Goal: Task Accomplishment & Management: Complete application form

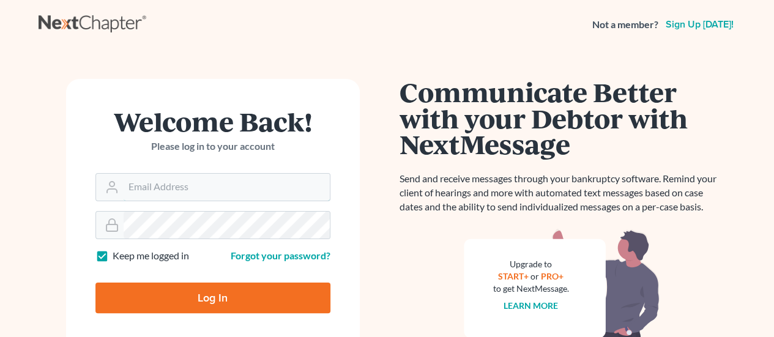
type input "[PERSON_NAME][EMAIL_ADDRESS][DOMAIN_NAME]"
click at [187, 294] on input "Log In" at bounding box center [212, 298] width 235 height 31
type input "Thinking..."
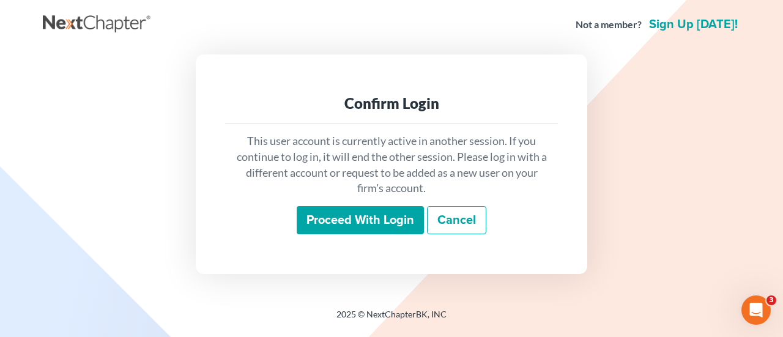
click at [348, 221] on input "Proceed with login" at bounding box center [360, 220] width 127 height 28
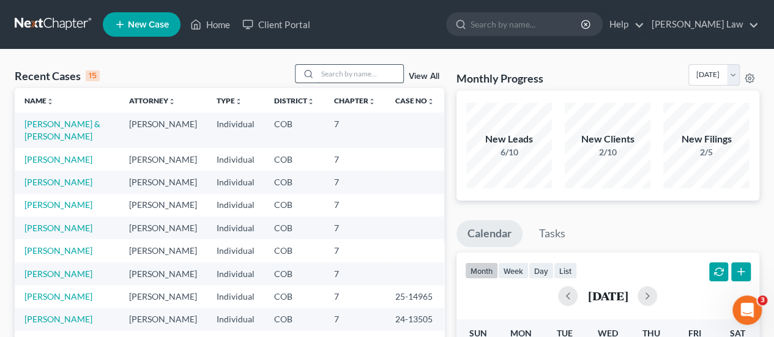
click at [388, 75] on input "search" at bounding box center [360, 74] width 86 height 18
type input "noah"
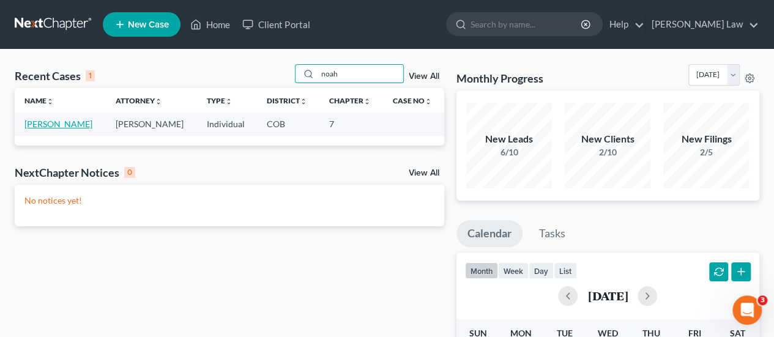
click at [64, 120] on link "Sanders, Noah" at bounding box center [58, 124] width 68 height 10
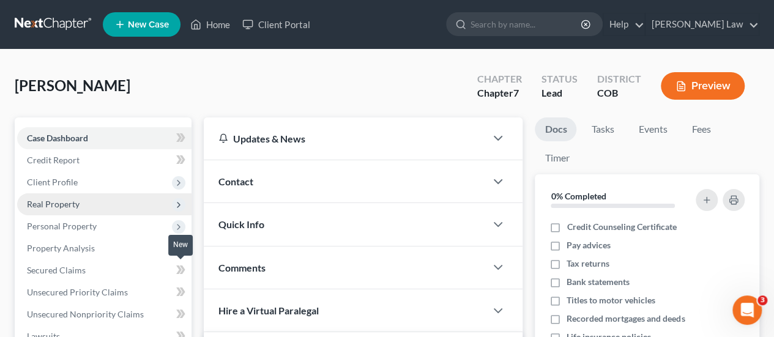
scroll to position [245, 0]
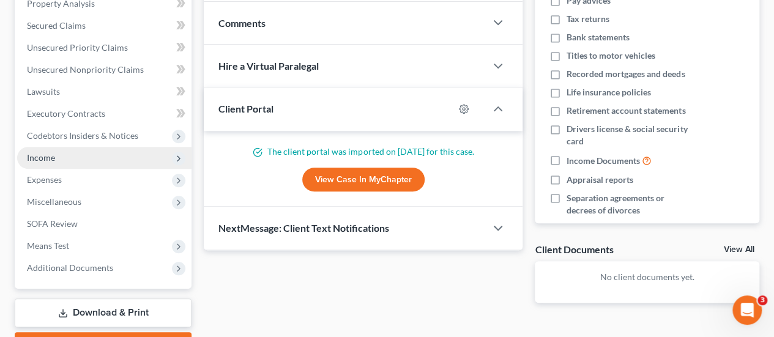
click at [31, 152] on span "Income" at bounding box center [41, 157] width 28 height 10
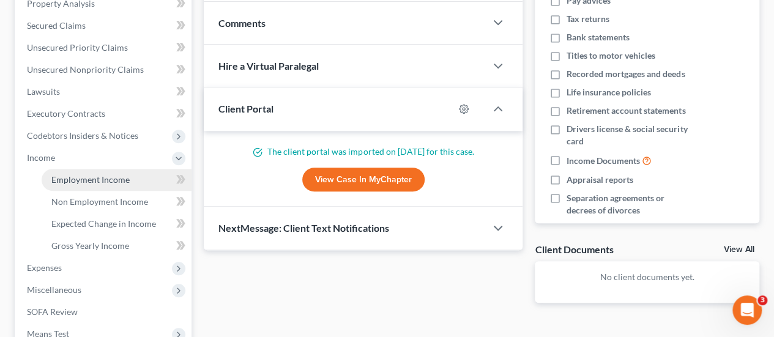
click at [67, 187] on link "Employment Income" at bounding box center [117, 180] width 150 height 22
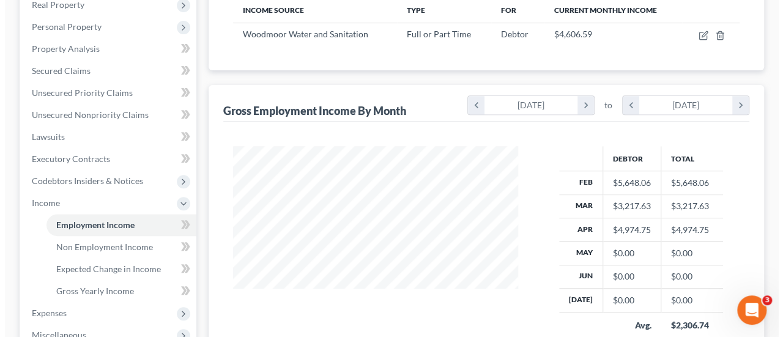
scroll to position [122, 0]
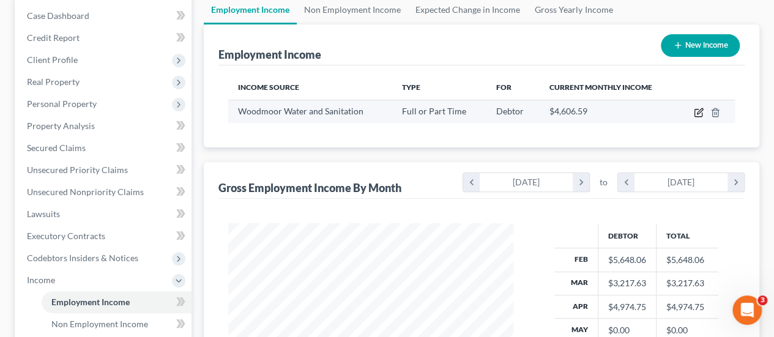
click at [699, 114] on icon "button" at bounding box center [699, 113] width 10 height 10
select select "0"
select select "5"
select select "2"
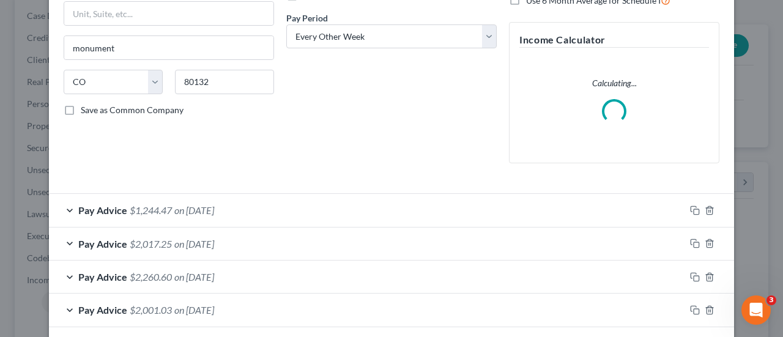
scroll to position [306, 0]
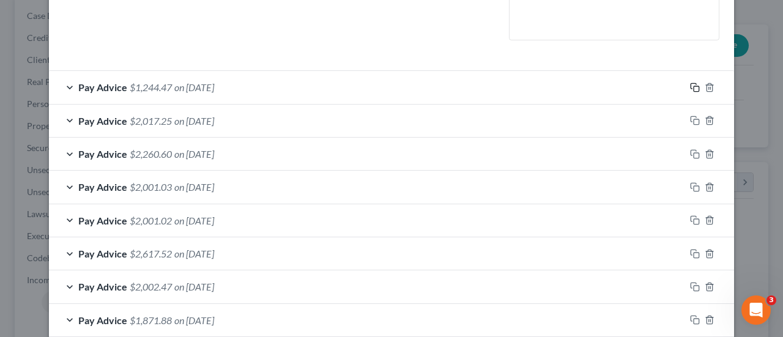
click at [690, 89] on icon "button" at bounding box center [695, 88] width 10 height 10
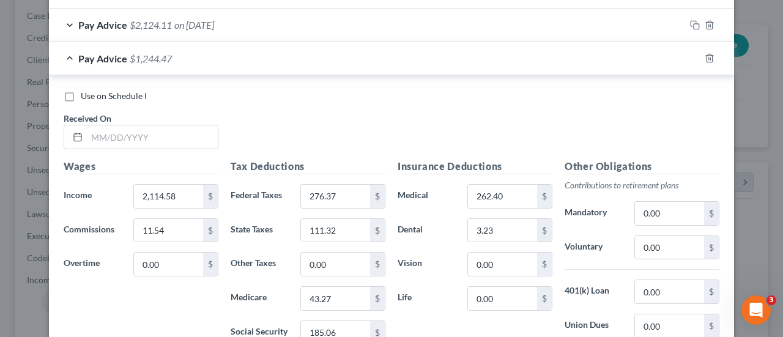
scroll to position [721, 0]
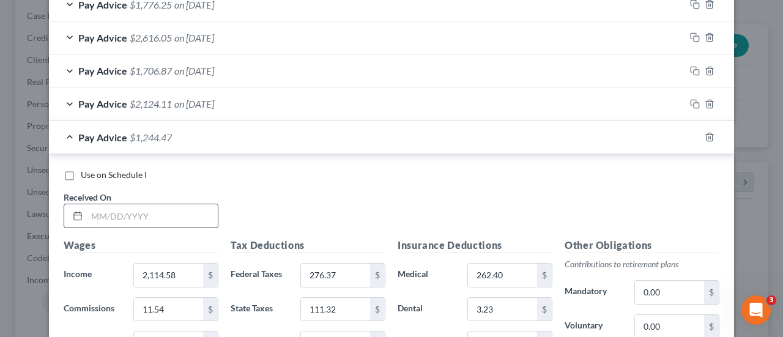
click at [149, 205] on input "text" at bounding box center [152, 215] width 131 height 23
type input "05/23/2025"
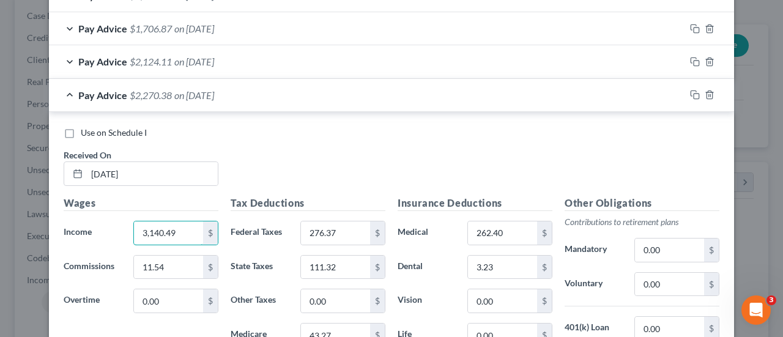
scroll to position [821, 0]
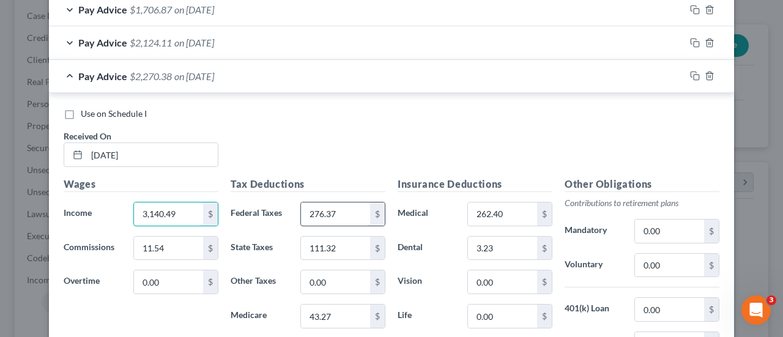
type input "3,140.49"
type input "310.64"
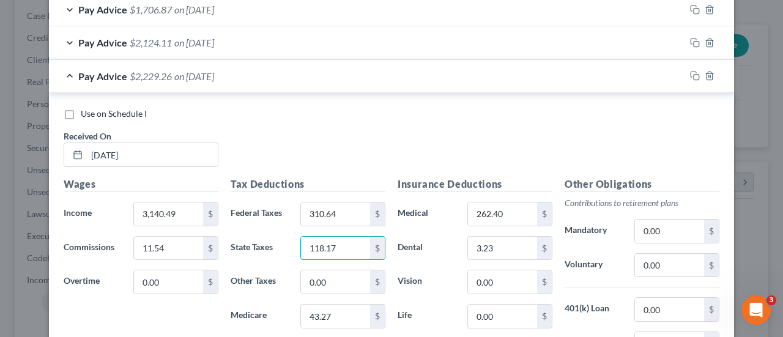
type input "118.17"
type input "45.53"
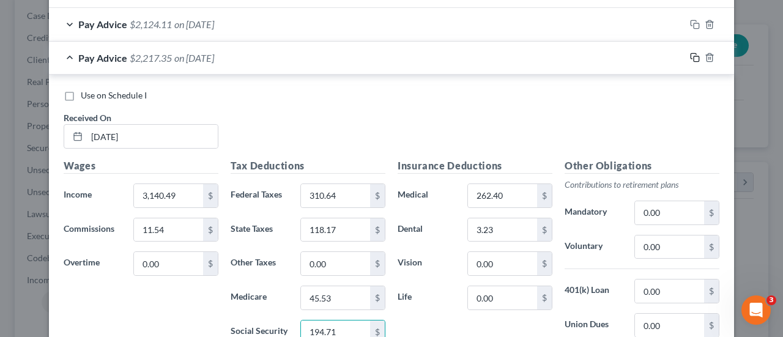
type input "194.71"
click at [691, 55] on icon "button" at bounding box center [695, 58] width 10 height 10
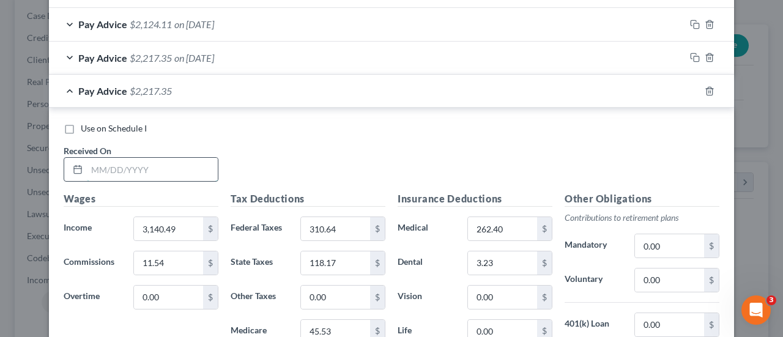
click at [174, 160] on input "text" at bounding box center [152, 169] width 131 height 23
type input "05/09/2025"
type input "2,812.49"
type input "238.48"
type input "0"
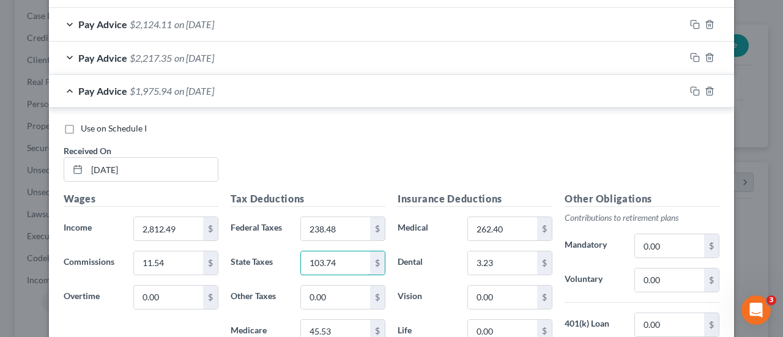
type input "103.74"
type input "40.79"
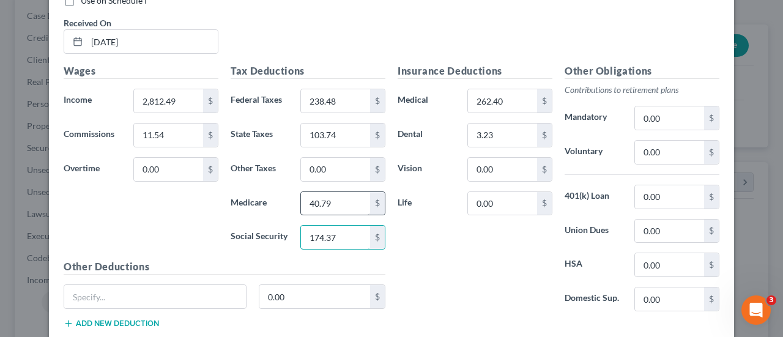
scroll to position [908, 0]
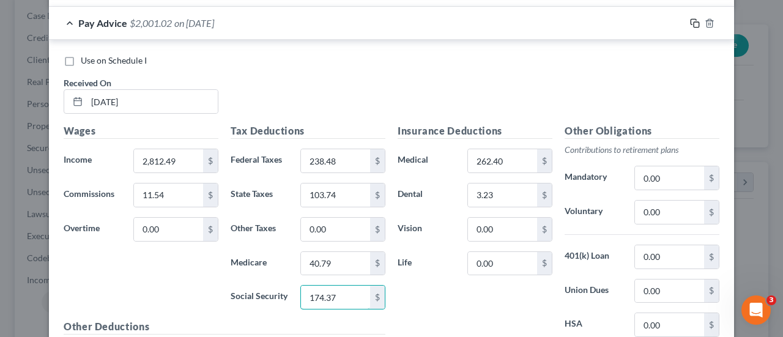
type input "174.37"
click at [694, 22] on rect "button" at bounding box center [697, 25] width 6 height 6
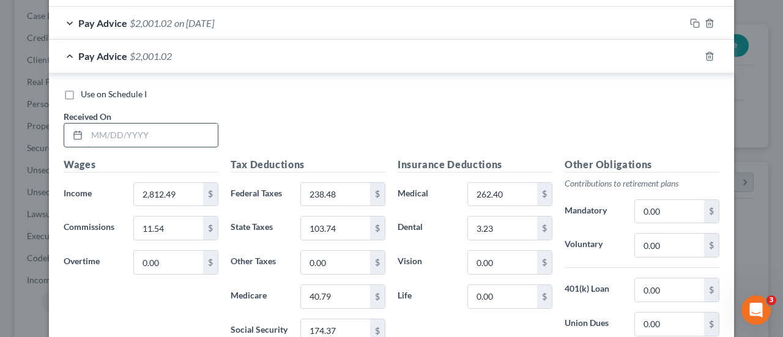
click at [158, 130] on input "text" at bounding box center [152, 135] width 131 height 23
type input "06/06/2025"
type input "4,296.69"
click at [344, 190] on input "238.48" at bounding box center [335, 194] width 69 height 23
type input "565.01"
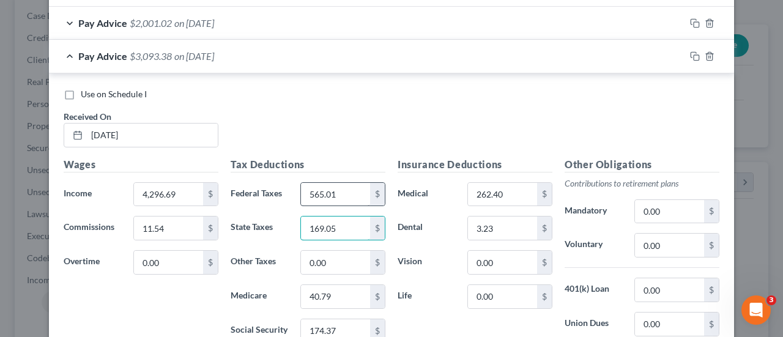
type input "169.05"
type input "62.30"
type input "266.39"
click at [691, 52] on icon "button" at bounding box center [695, 56] width 10 height 10
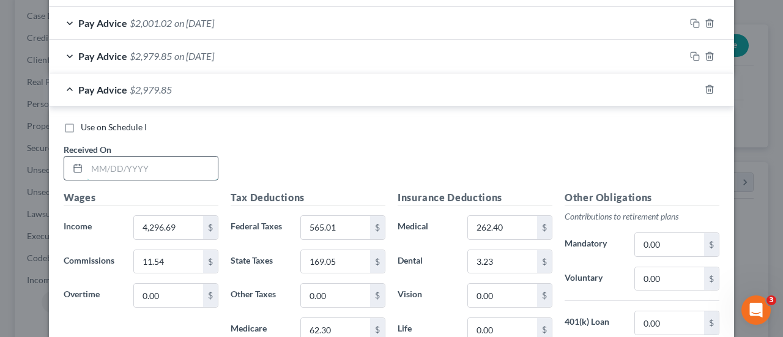
click at [105, 158] on input "text" at bounding box center [152, 168] width 131 height 23
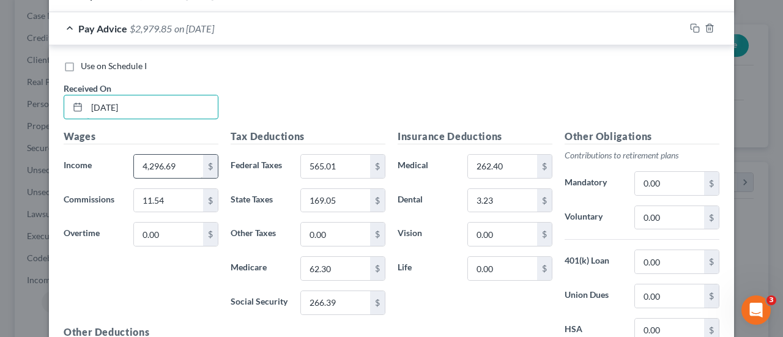
type input "06/20/2025"
click at [177, 156] on input "4,296.69" at bounding box center [168, 166] width 69 height 23
type input "3,304.49"
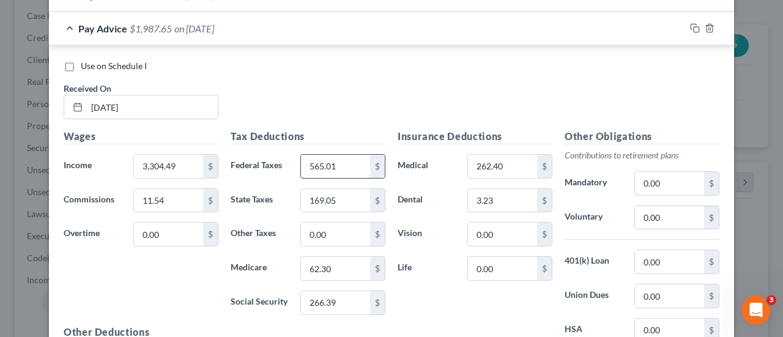
click at [332, 158] on input "565.01" at bounding box center [335, 166] width 69 height 23
type input "346.72"
type input "125.39"
type input "7"
type input "47.92"
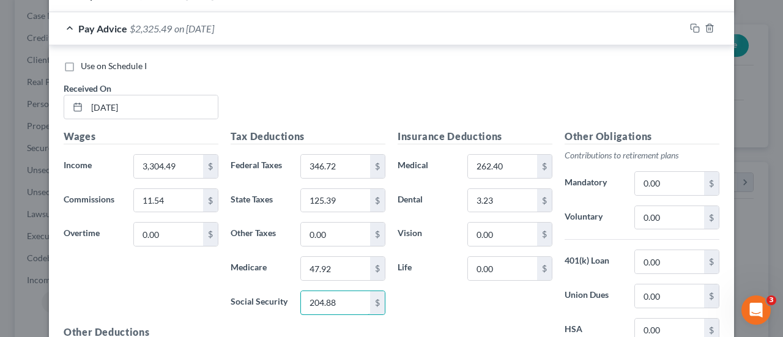
type input "204.88"
click at [687, 30] on div at bounding box center [709, 28] width 49 height 20
click at [690, 26] on icon "button" at bounding box center [695, 28] width 10 height 10
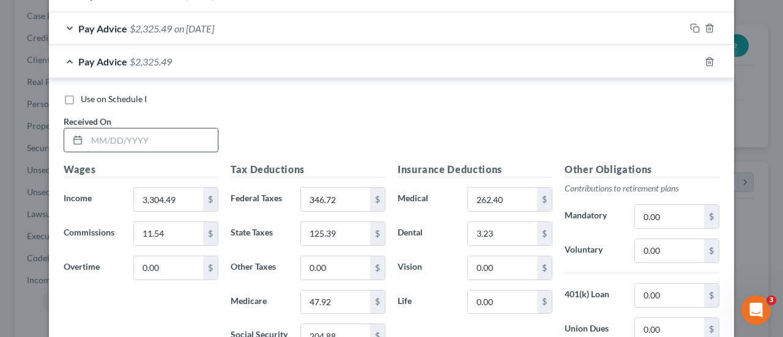
click at [134, 128] on input "text" at bounding box center [152, 139] width 131 height 23
type input "7"
type input "07/03/2025"
type input "2"
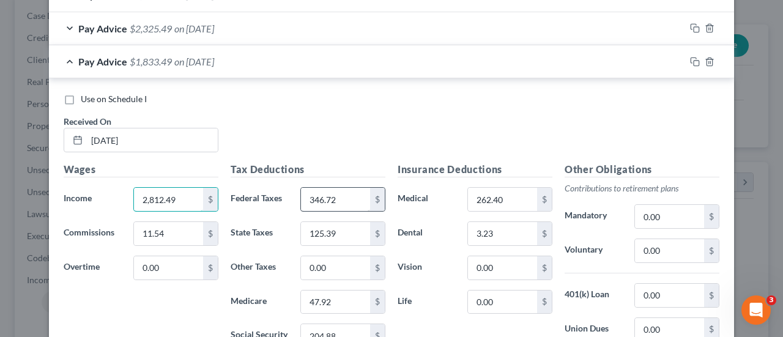
type input "2,812.49"
click at [328, 199] on input "346.72" at bounding box center [335, 199] width 69 height 23
type input "238.48"
type input "103.74"
type input "40.78"
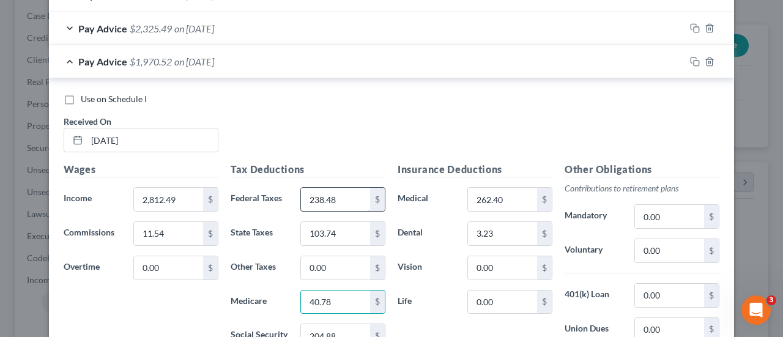
scroll to position [972, 0]
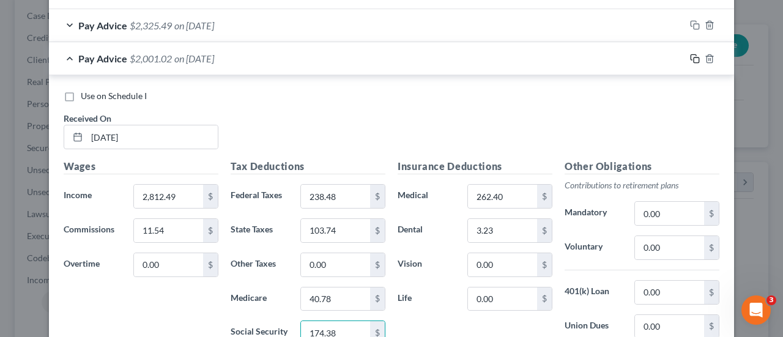
type input "174.38"
click at [692, 54] on icon "button" at bounding box center [695, 59] width 10 height 10
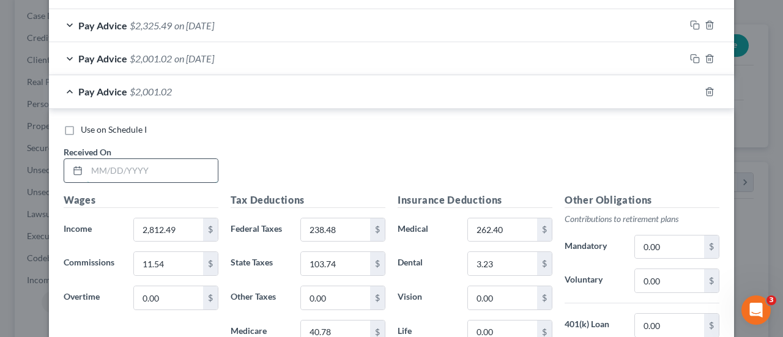
click at [105, 173] on input "text" at bounding box center [152, 170] width 131 height 23
type input "07/18/2025"
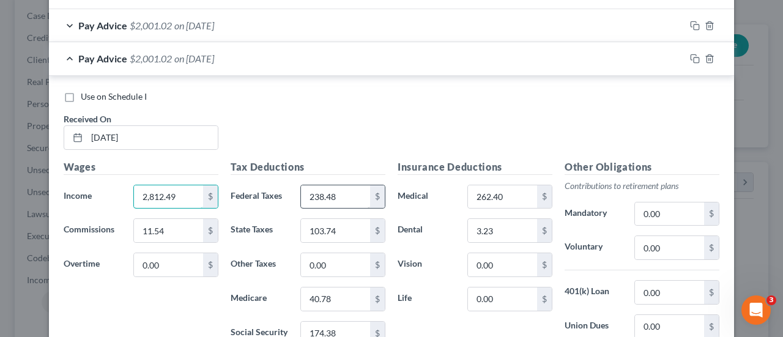
scroll to position [1033, 0]
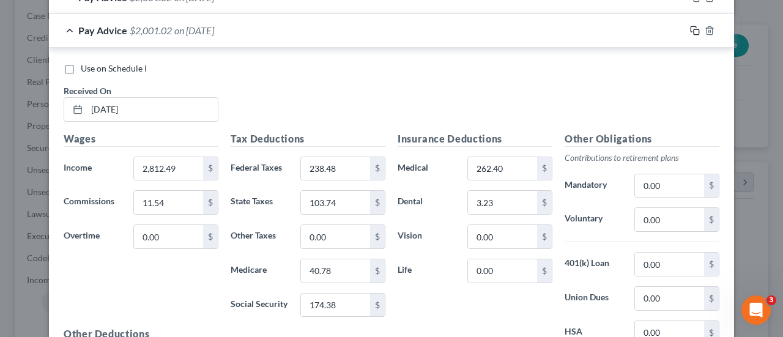
click at [691, 26] on icon "button" at bounding box center [693, 29] width 6 height 6
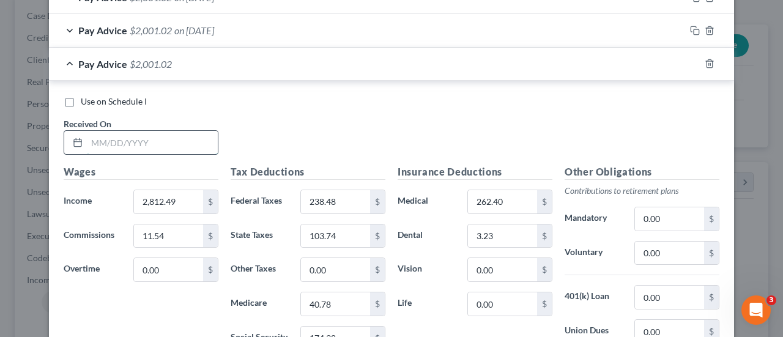
click at [126, 131] on input "text" at bounding box center [152, 142] width 131 height 23
type input "08/01/2025"
type input "3,275.79"
click at [320, 193] on input "238.48" at bounding box center [335, 201] width 69 height 23
type input "340.41"
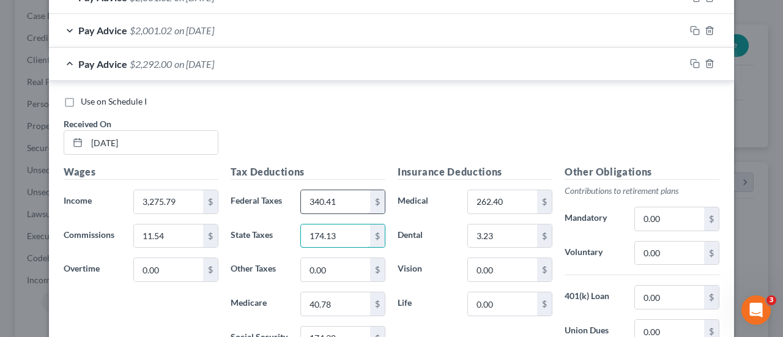
type input "174.13"
type input "47.50"
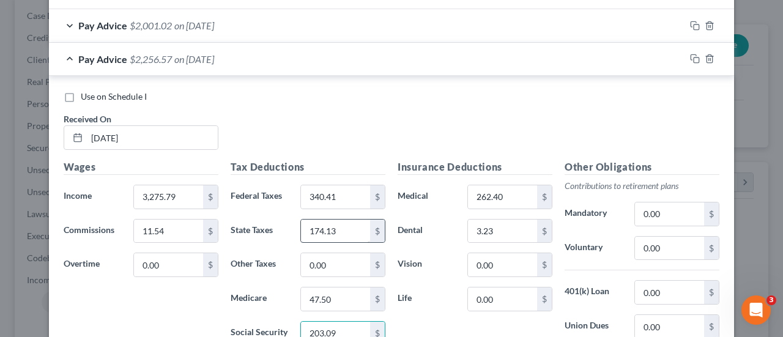
type input "203.09"
click at [313, 226] on input "174.13" at bounding box center [335, 231] width 69 height 23
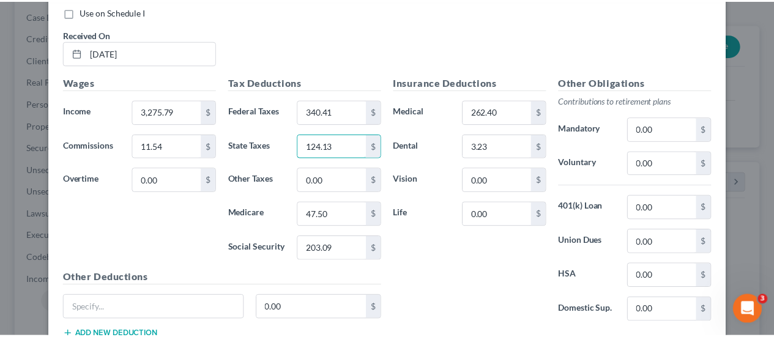
scroll to position [1203, 0]
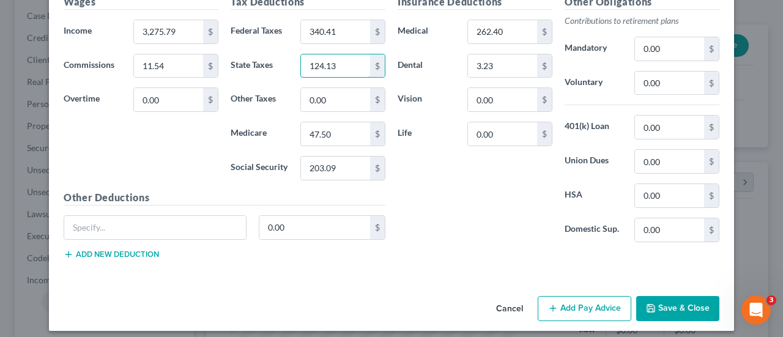
type input "124.13"
click at [654, 300] on button "Save & Close" at bounding box center [677, 309] width 83 height 26
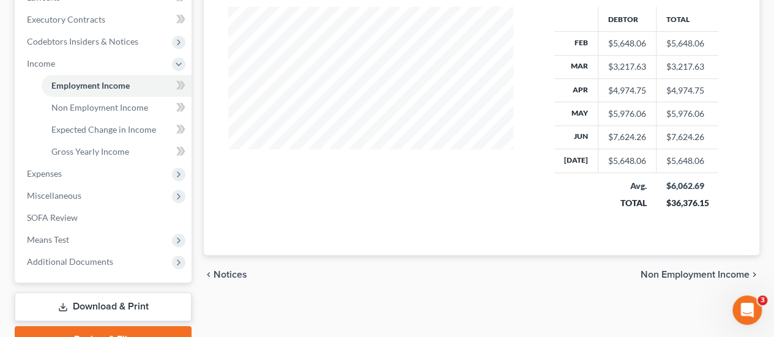
scroll to position [399, 0]
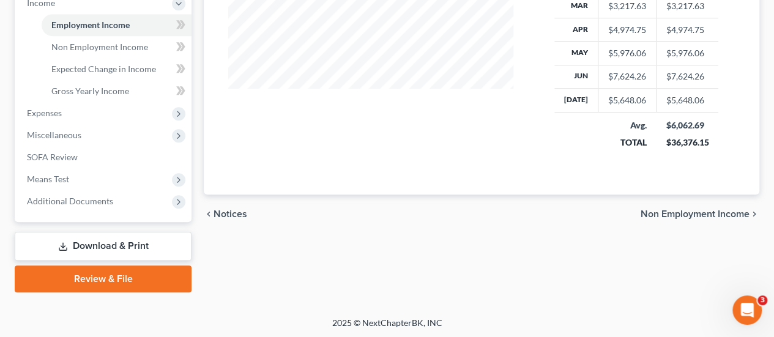
click at [112, 242] on link "Download & Print" at bounding box center [103, 246] width 177 height 29
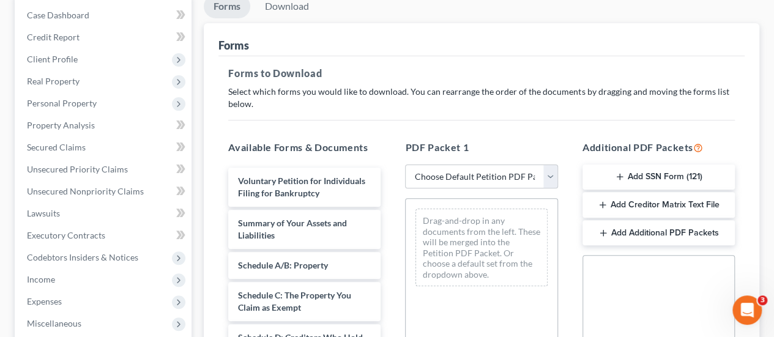
scroll to position [122, 0]
click at [481, 176] on select "Choose Default Petition PDF Packet Complete Bankruptcy Petition (all forms and …" at bounding box center [481, 177] width 152 height 24
select select "3"
click at [405, 165] on select "Choose Default Petition PDF Packet Complete Bankruptcy Petition (all forms and …" at bounding box center [481, 177] width 152 height 24
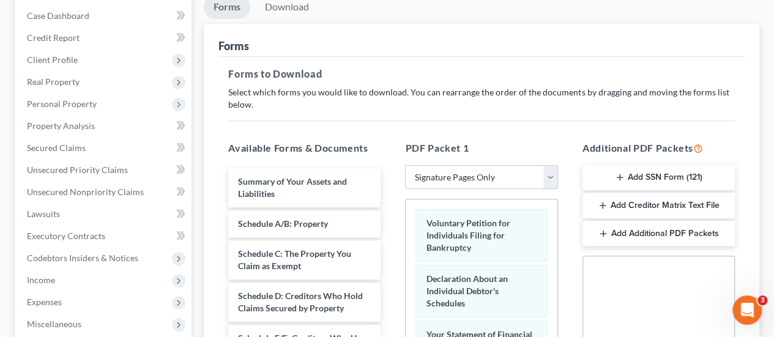
click at [658, 181] on button "Add SSN Form (121)" at bounding box center [658, 178] width 152 height 26
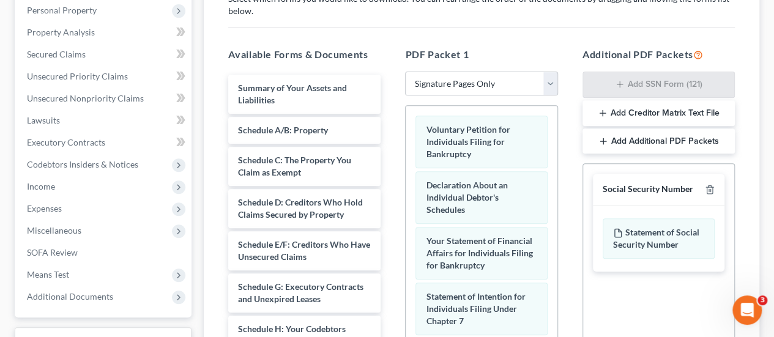
scroll to position [428, 0]
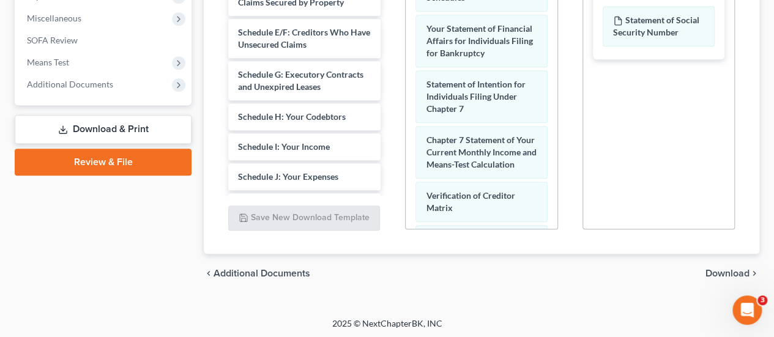
click at [722, 275] on span "Download" at bounding box center [727, 273] width 44 height 10
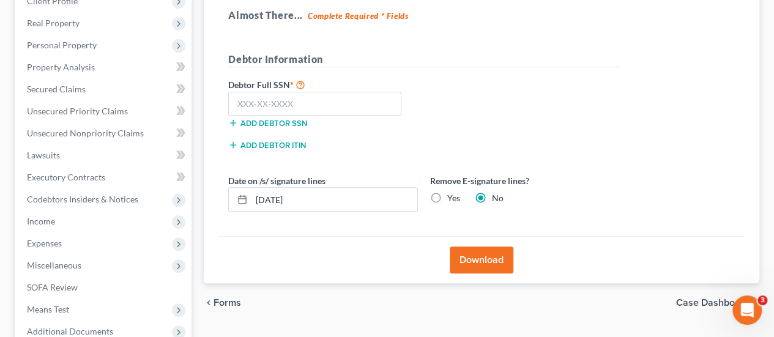
scroll to position [311, 0]
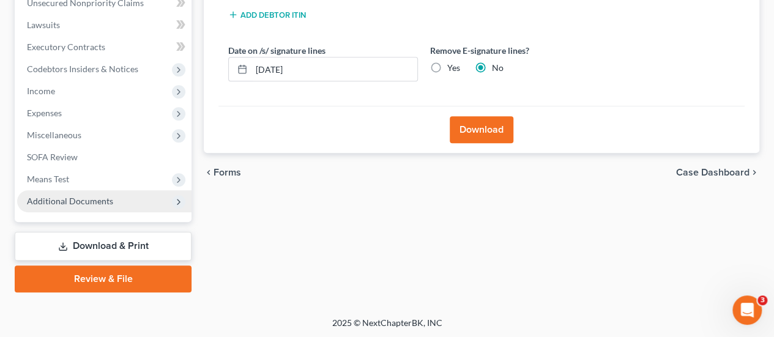
click at [74, 204] on span "Additional Documents" at bounding box center [70, 201] width 86 height 10
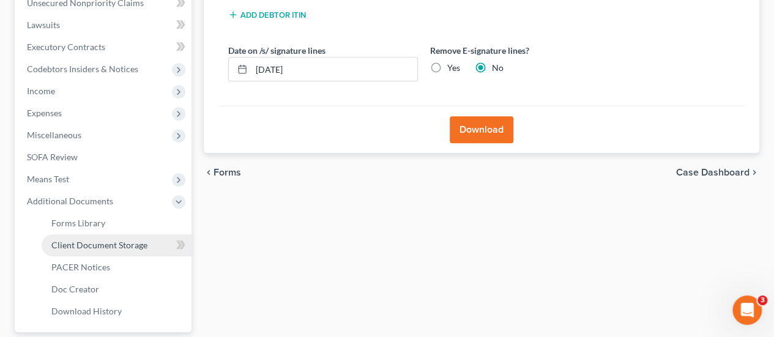
click at [76, 250] on link "Client Document Storage" at bounding box center [117, 245] width 150 height 22
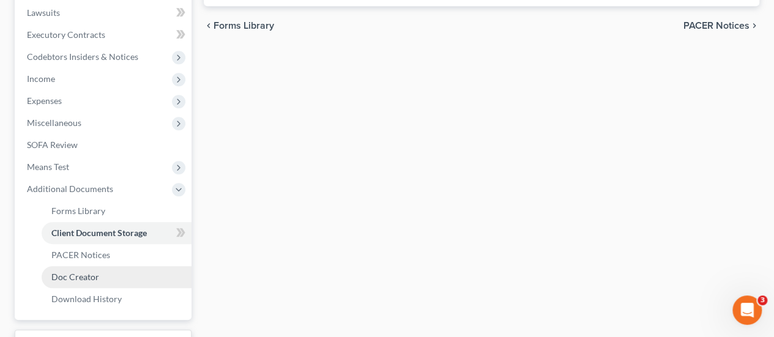
scroll to position [421, 0]
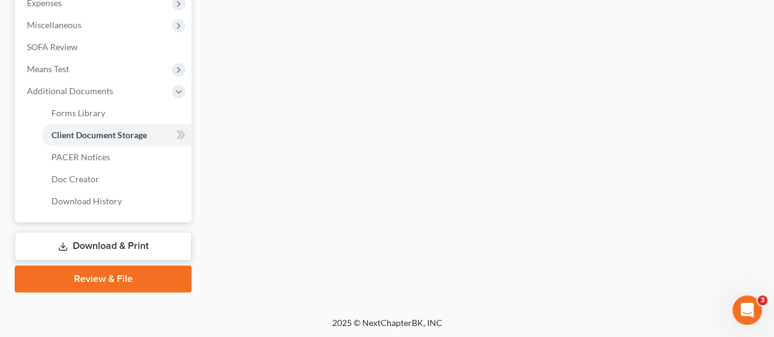
click at [124, 250] on link "Download & Print" at bounding box center [103, 246] width 177 height 29
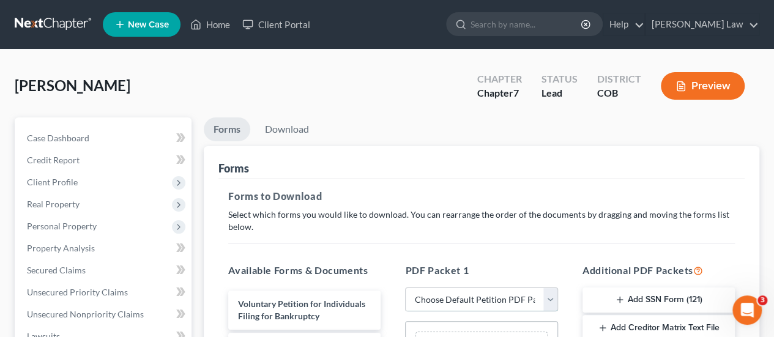
click at [471, 291] on select "Choose Default Petition PDF Packet Complete Bankruptcy Petition (all forms and …" at bounding box center [481, 299] width 152 height 24
select select "3"
click at [405, 287] on select "Choose Default Petition PDF Packet Complete Bankruptcy Petition (all forms and …" at bounding box center [481, 299] width 152 height 24
click at [648, 294] on button "Add SSN Form (121)" at bounding box center [658, 300] width 152 height 26
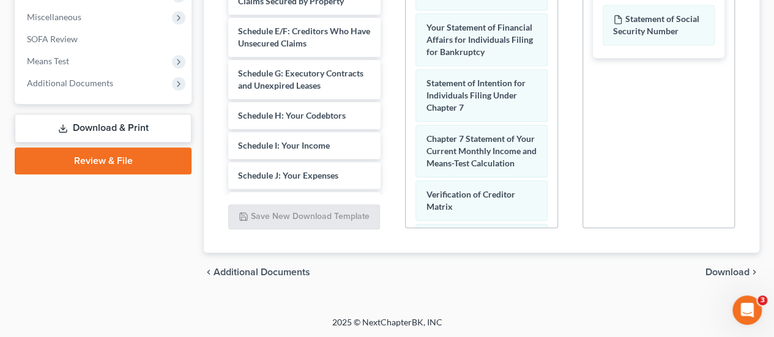
click at [709, 271] on span "Download" at bounding box center [727, 272] width 44 height 10
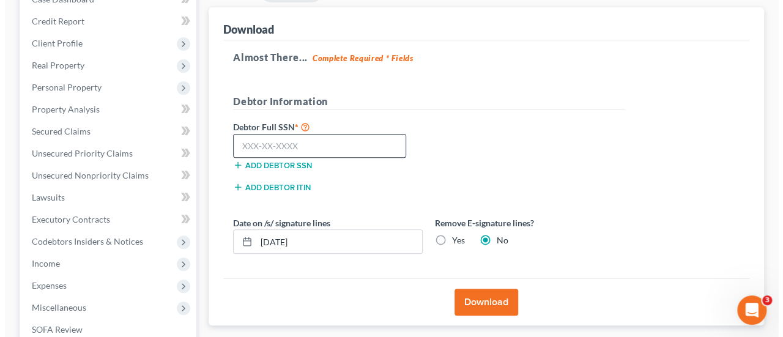
scroll to position [128, 0]
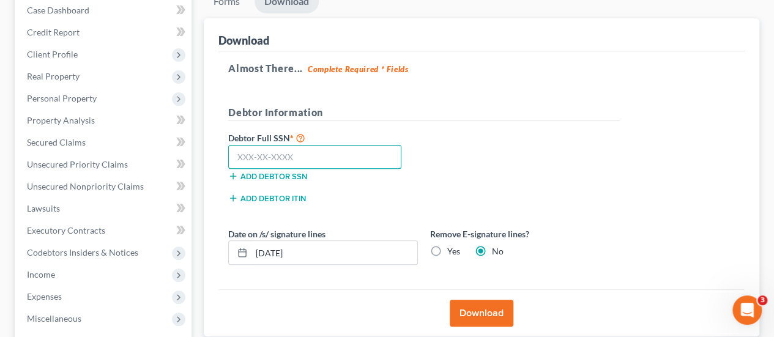
click at [264, 160] on input "text" at bounding box center [314, 157] width 173 height 24
click at [290, 154] on input "text" at bounding box center [314, 157] width 173 height 24
click at [278, 156] on input "604" at bounding box center [314, 157] width 173 height 24
type input "604-80-4678"
click at [488, 306] on button "Download" at bounding box center [482, 313] width 64 height 27
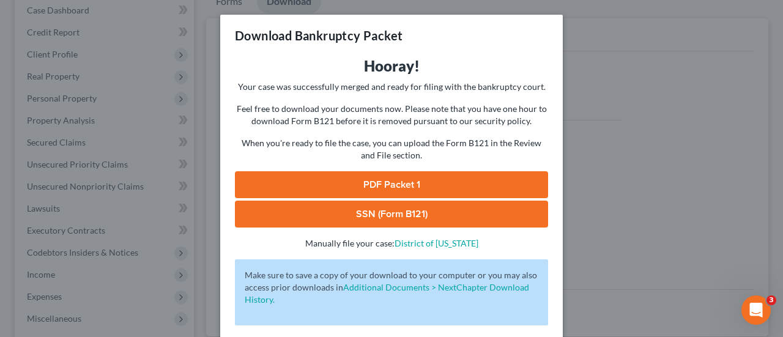
click at [344, 185] on link "PDF Packet 1" at bounding box center [391, 184] width 313 height 27
click at [348, 220] on link "SSN (Form B121)" at bounding box center [391, 214] width 313 height 27
